Goal: Information Seeking & Learning: Learn about a topic

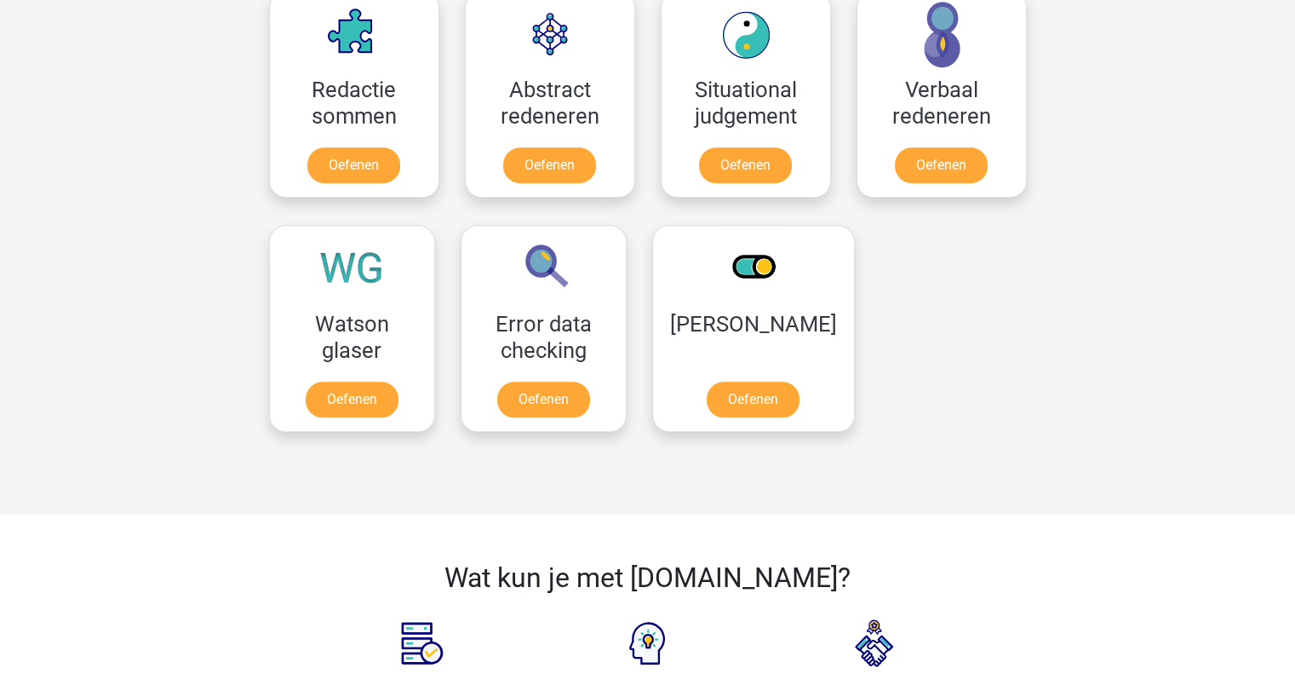
scroll to position [1277, 0]
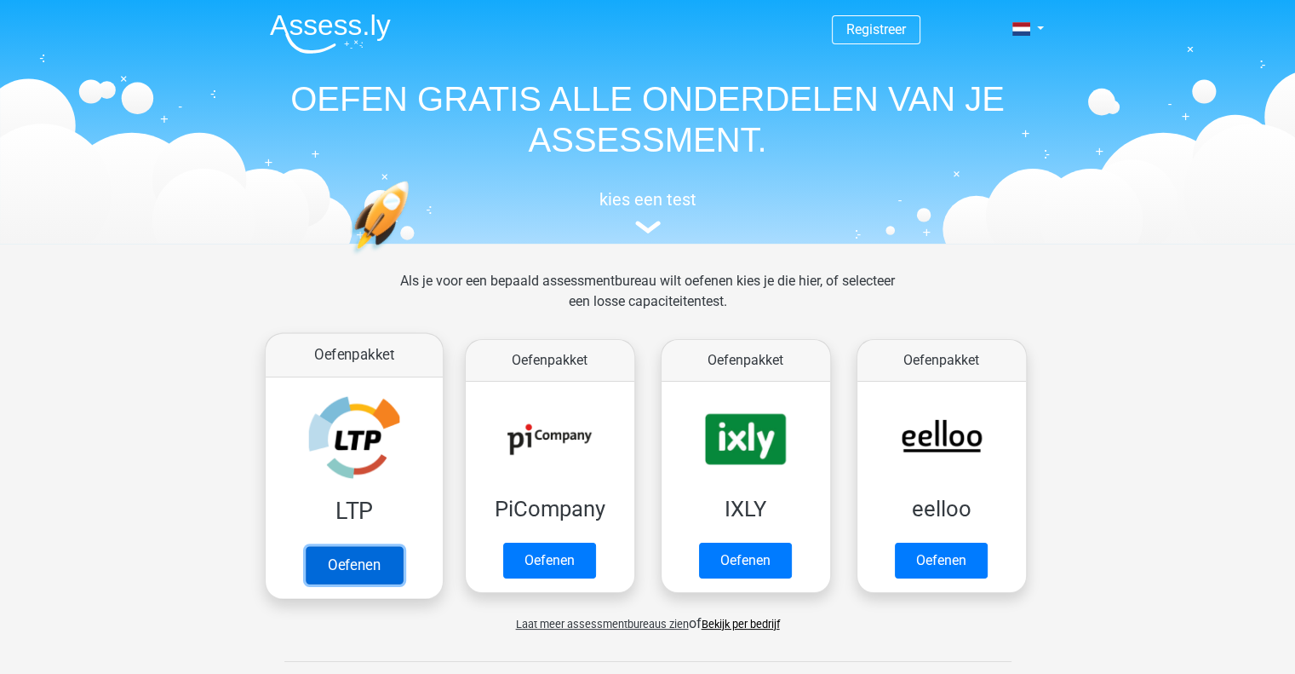
click at [349, 558] on link "Oefenen" at bounding box center [353, 564] width 97 height 37
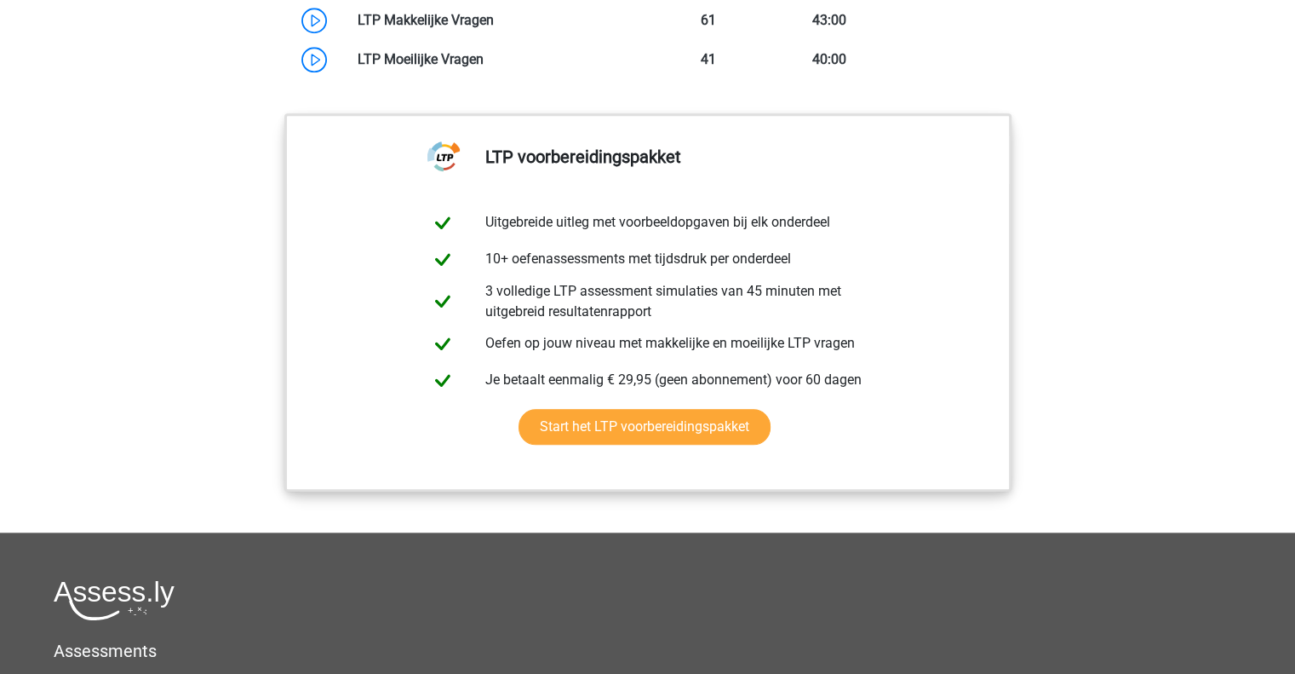
scroll to position [1703, 0]
